Goal: Task Accomplishment & Management: Complete application form

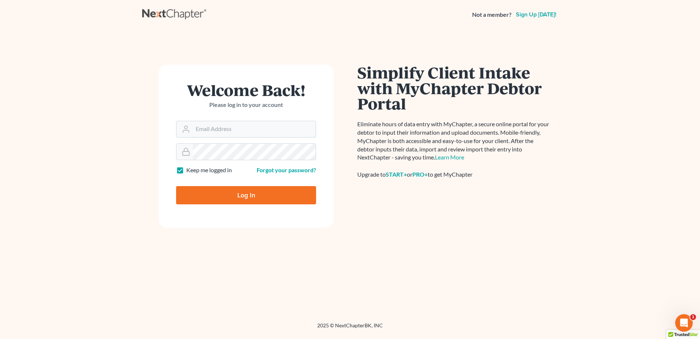
type input "[PERSON_NAME][EMAIL_ADDRESS][DOMAIN_NAME]"
click at [274, 187] on input "Log In" at bounding box center [246, 195] width 140 height 18
type input "Thinking..."
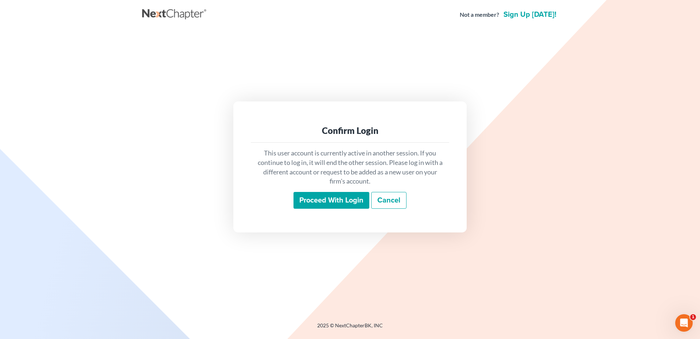
click at [313, 200] on input "Proceed with login" at bounding box center [331, 200] width 76 height 17
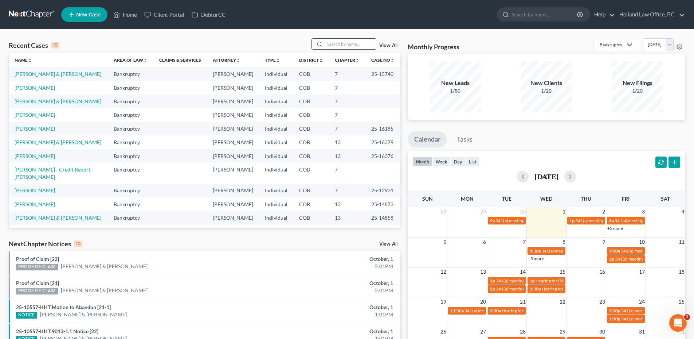
click at [350, 42] on input "search" at bounding box center [350, 44] width 51 height 11
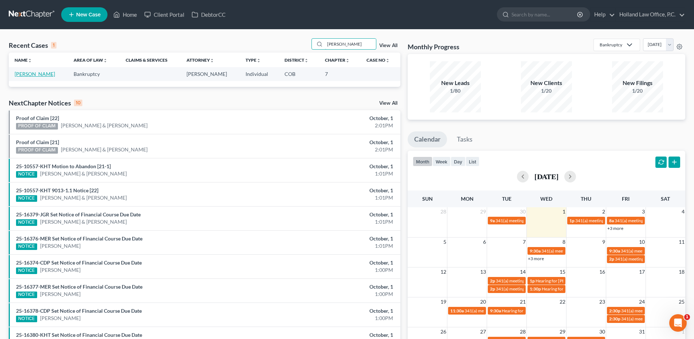
type input "Chaffins"
click at [35, 75] on link "Chaffins, Tamberlyn" at bounding box center [35, 74] width 40 height 6
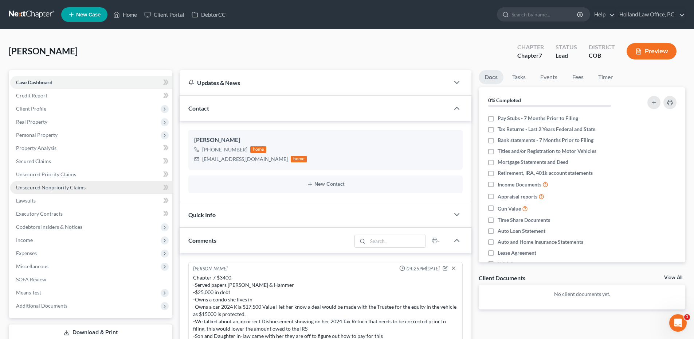
click at [61, 182] on link "Unsecured Nonpriority Claims" at bounding box center [91, 187] width 162 height 13
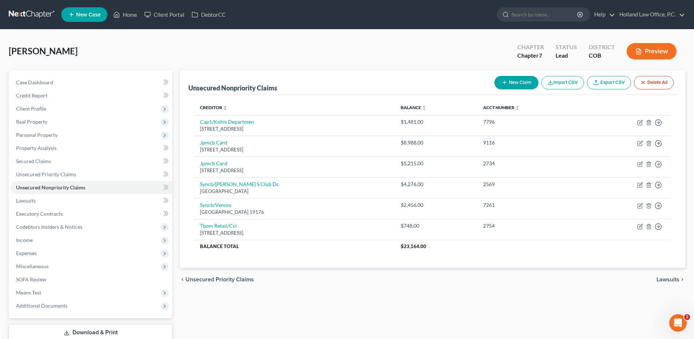
click at [512, 77] on button "New Claim" at bounding box center [517, 82] width 44 height 13
select select "0"
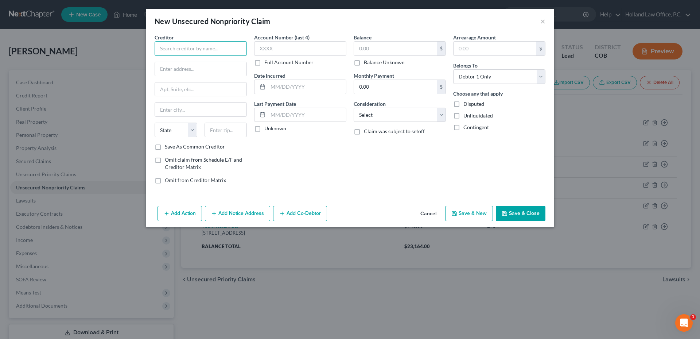
click at [222, 48] on input "text" at bounding box center [201, 48] width 92 height 15
click at [218, 50] on input "Concora Credit" at bounding box center [201, 48] width 92 height 15
type input "Concora Credit Inc"
type input "PO Box 4460"
click at [193, 48] on input "Concora Credit Inc" at bounding box center [201, 48] width 92 height 15
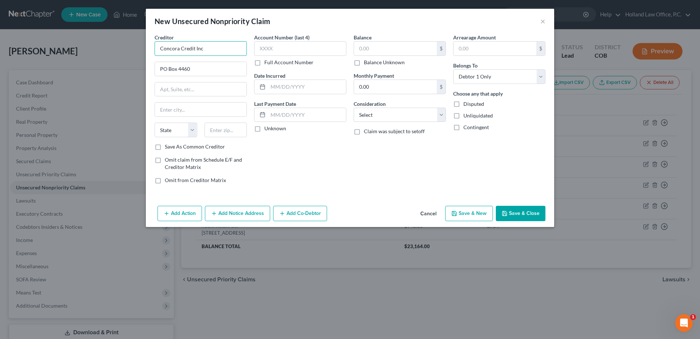
click at [193, 48] on input "Concora Credit Inc" at bounding box center [201, 48] width 92 height 15
click at [194, 47] on input "Concora Credit Inc" at bounding box center [201, 48] width 92 height 15
click at [199, 72] on input "PO Box 4460" at bounding box center [200, 69] width 91 height 14
click at [219, 130] on input "text" at bounding box center [225, 129] width 43 height 15
type input "97076"
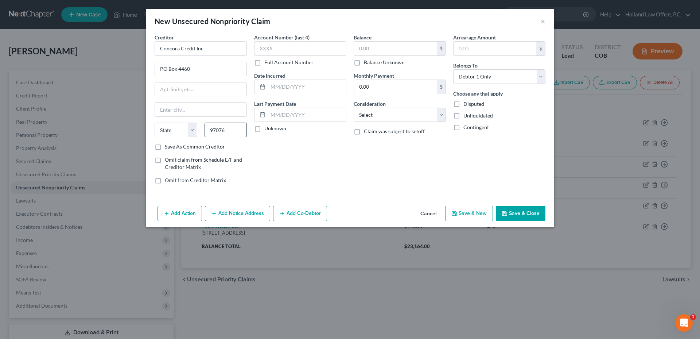
type input "Beaverton"
select select "38"
click at [196, 149] on label "Save As Common Creditor" at bounding box center [195, 146] width 60 height 7
click at [172, 148] on input "Save As Common Creditor" at bounding box center [170, 145] width 5 height 5
checkbox input "true"
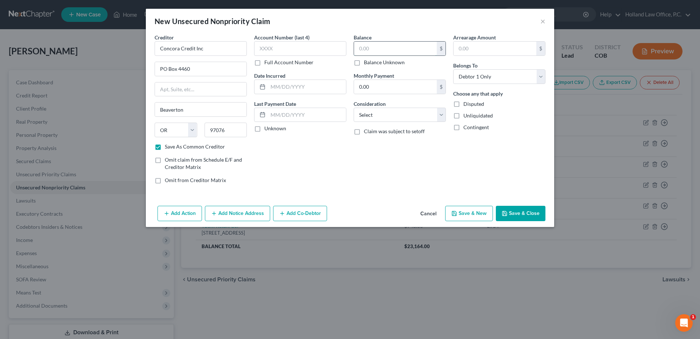
click at [414, 51] on input "text" at bounding box center [395, 49] width 83 height 14
type input "748.64"
click at [391, 125] on div "Balance 748.64 $ Balance Unknown Balance Undetermined 748.64 $ Balance Unknown …" at bounding box center [399, 112] width 99 height 156
click at [390, 114] on select "Select Cable / Satellite Services Collection Agency Credit Card Debt Debt Couns…" at bounding box center [400, 115] width 92 height 15
select select "2"
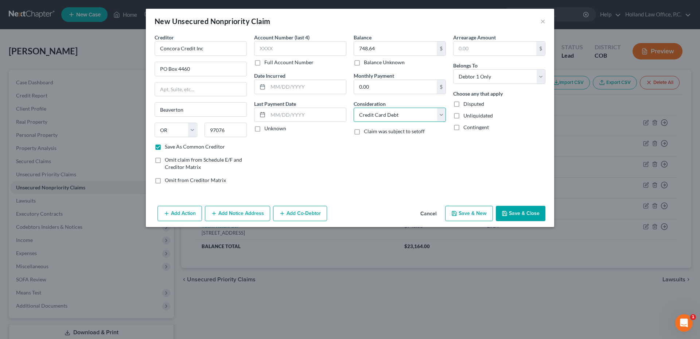
click at [354, 108] on select "Select Cable / Satellite Services Collection Agency Credit Card Debt Debt Couns…" at bounding box center [400, 115] width 92 height 15
click at [522, 208] on button "Save & Close" at bounding box center [521, 213] width 50 height 15
checkbox input "false"
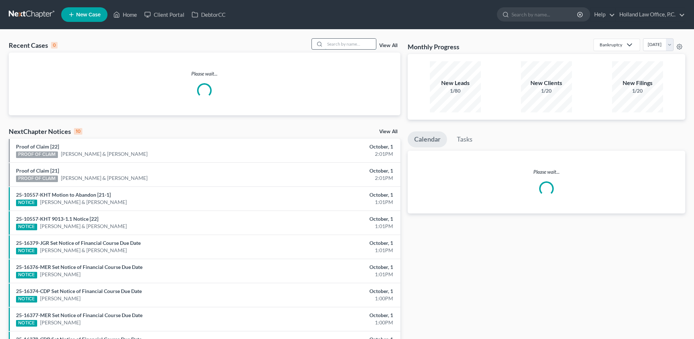
click at [342, 42] on input "search" at bounding box center [350, 44] width 51 height 11
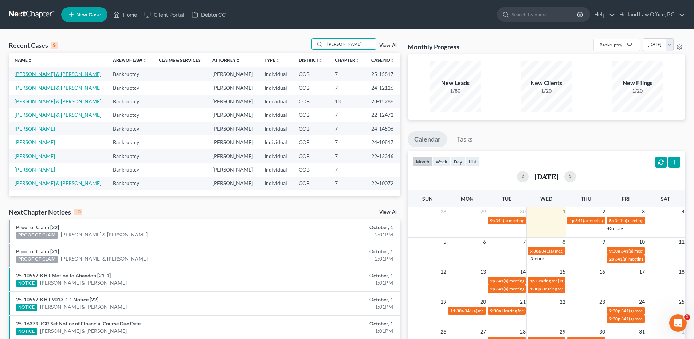
type input "[PERSON_NAME]"
click at [61, 75] on link "[PERSON_NAME] & [PERSON_NAME]" at bounding box center [58, 74] width 87 height 6
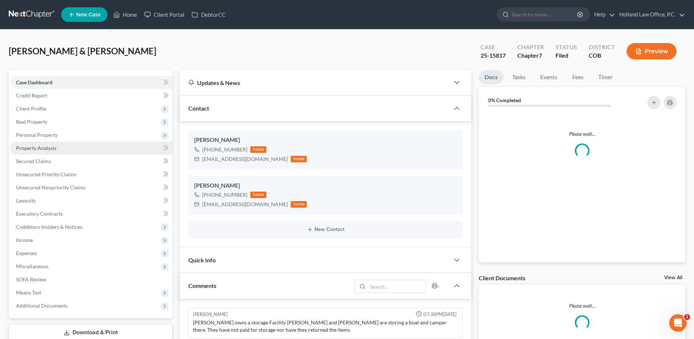
scroll to position [55, 0]
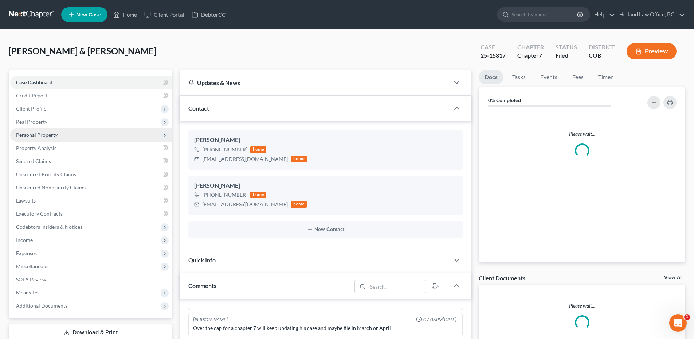
click at [43, 137] on span "Personal Property" at bounding box center [37, 135] width 42 height 6
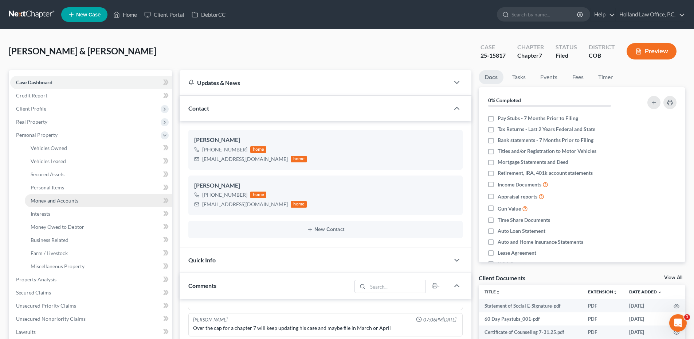
click at [62, 199] on span "Money and Accounts" at bounding box center [55, 200] width 48 height 6
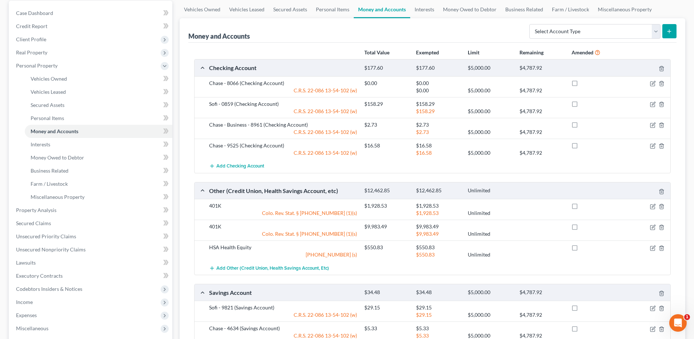
scroll to position [70, 0]
drag, startPoint x: 207, startPoint y: 81, endPoint x: 239, endPoint y: 85, distance: 31.9
click at [239, 85] on div "Chase - 8066 (Checking Account)" at bounding box center [283, 82] width 155 height 7
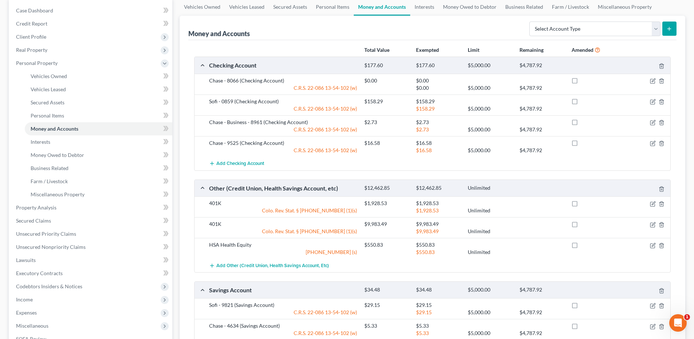
scroll to position [0, 0]
